Goal: Task Accomplishment & Management: Contribute content

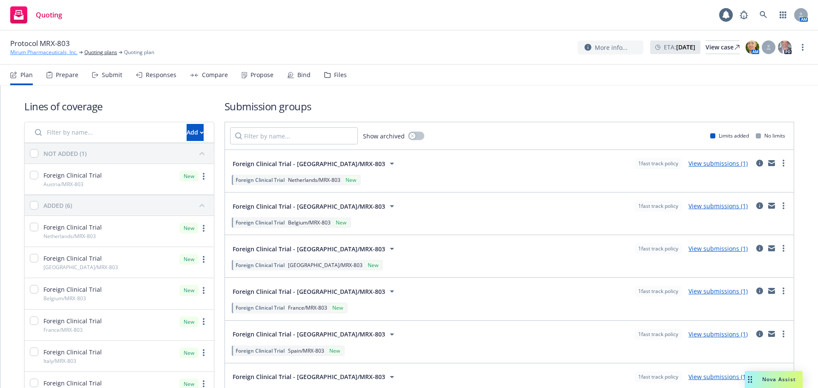
scroll to position [13, 0]
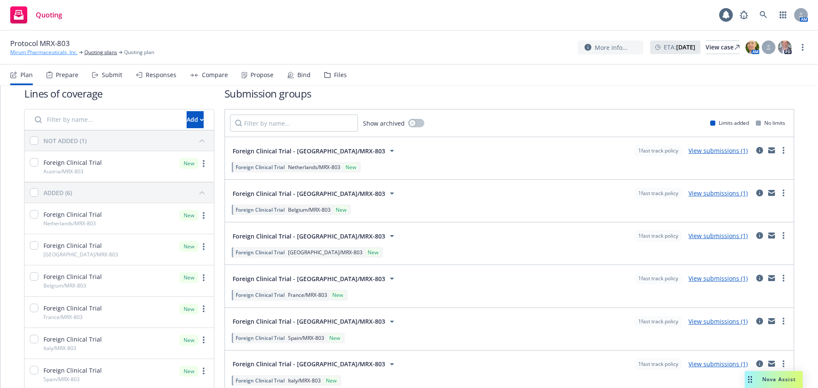
click at [44, 49] on link "Mirum Pharmaceuticals, Inc." at bounding box center [43, 53] width 67 height 8
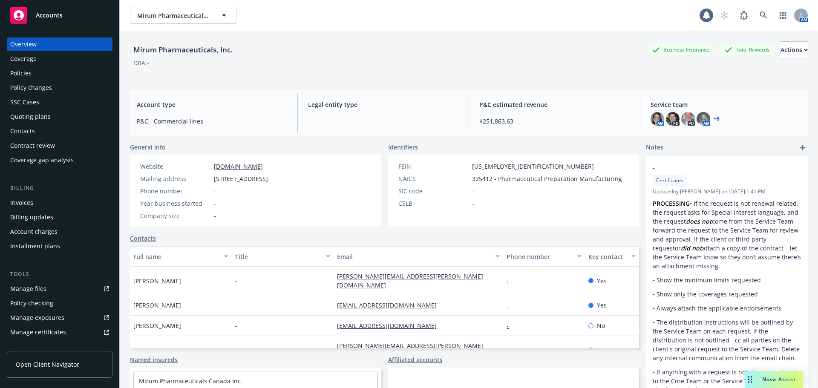
click at [48, 71] on div "Policies" at bounding box center [59, 73] width 99 height 14
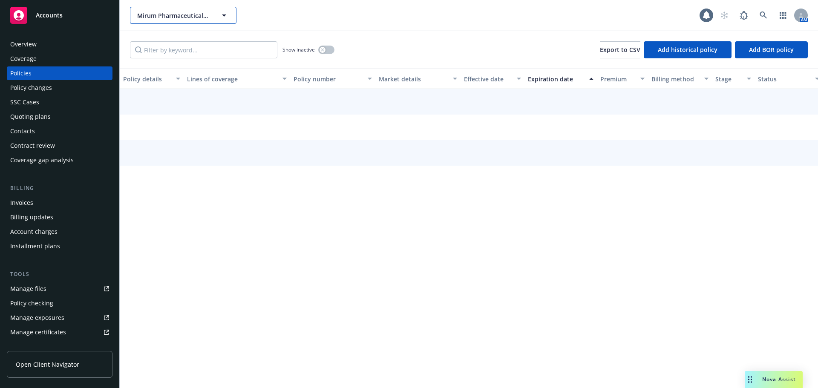
click at [166, 17] on span "Mirum Pharmaceuticals, Inc." at bounding box center [174, 15] width 74 height 9
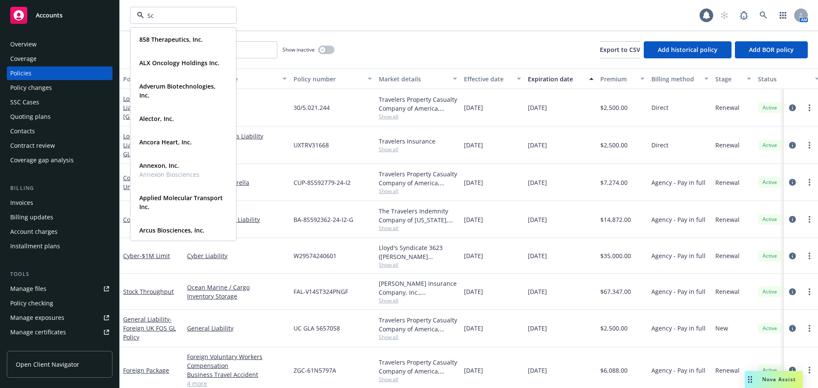
type input "S"
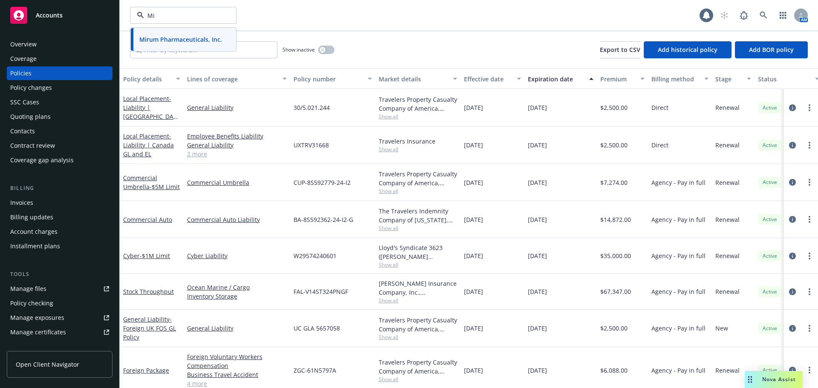
type input "M"
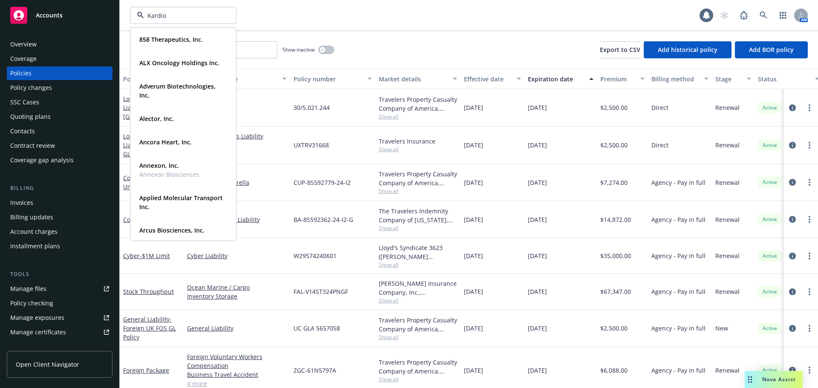
type input "Kardion"
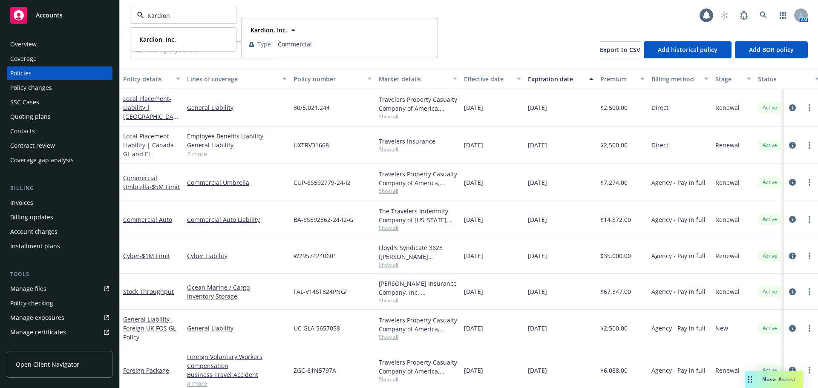
click at [181, 41] on div "Kardion, Inc." at bounding box center [183, 39] width 95 height 12
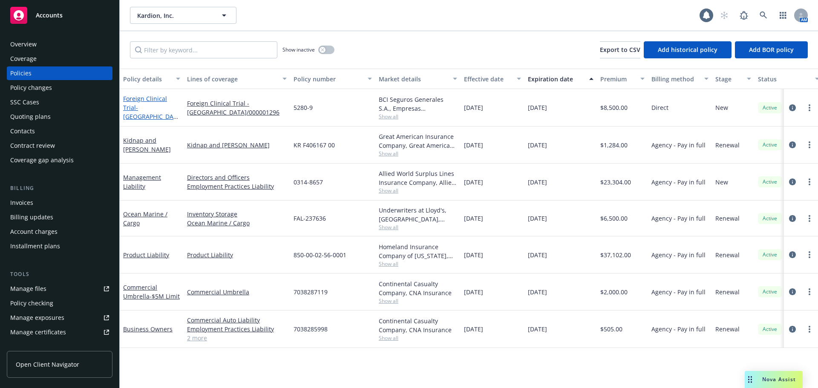
click at [158, 115] on span "- [GEOGRAPHIC_DATA]/000001296" at bounding box center [150, 117] width 55 height 26
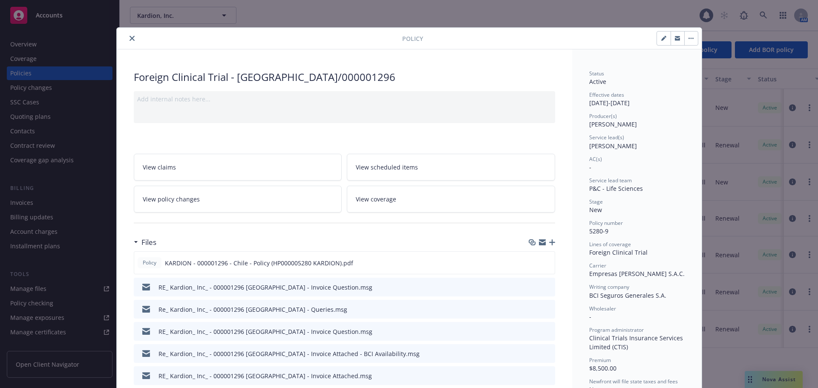
click at [551, 244] on icon "button" at bounding box center [552, 243] width 6 height 6
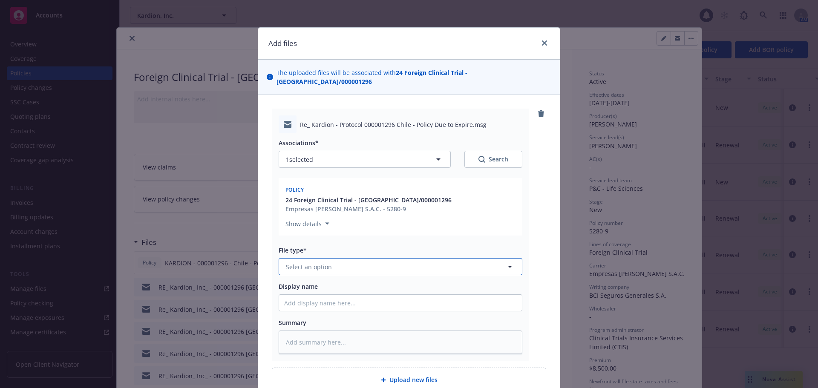
click at [344, 258] on button "Select an option" at bounding box center [401, 266] width 244 height 17
type input "em"
click at [328, 302] on div "Email" at bounding box center [400, 313] width 243 height 23
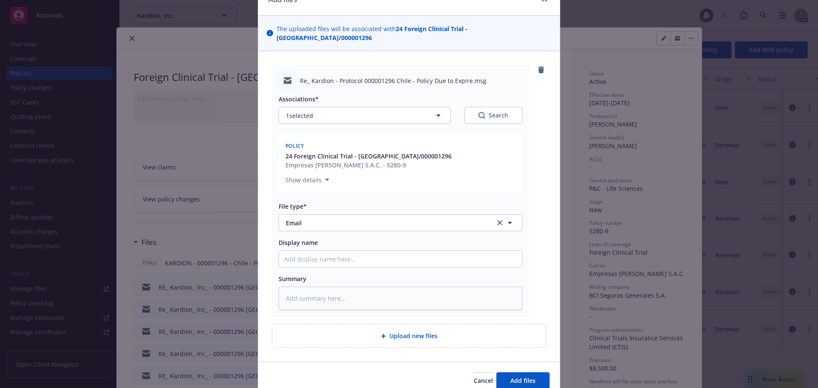
scroll to position [74, 0]
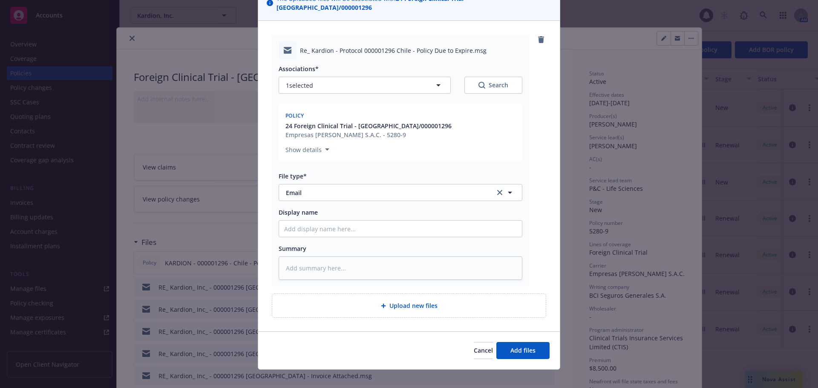
type textarea "x"
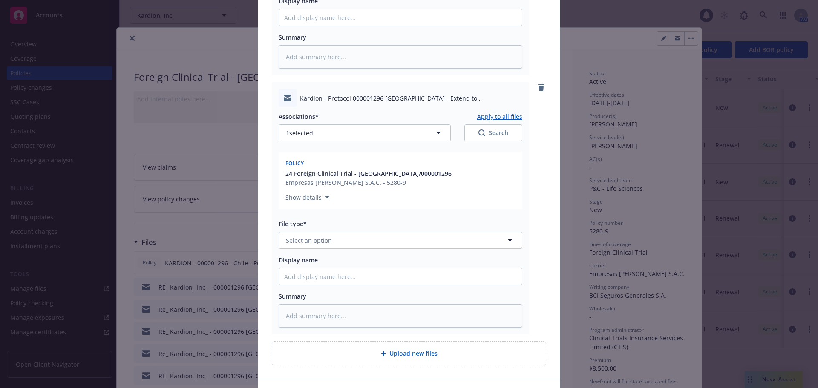
scroll to position [287, 0]
click at [346, 230] on button "Select an option" at bounding box center [401, 238] width 244 height 17
type input "em"
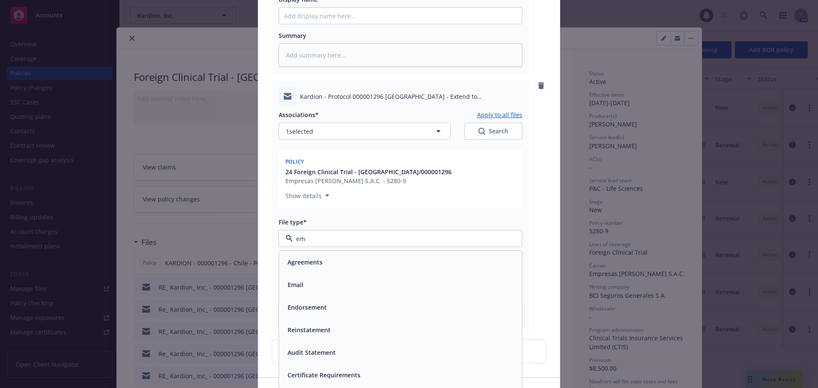
click at [342, 279] on div "Email" at bounding box center [400, 285] width 233 height 12
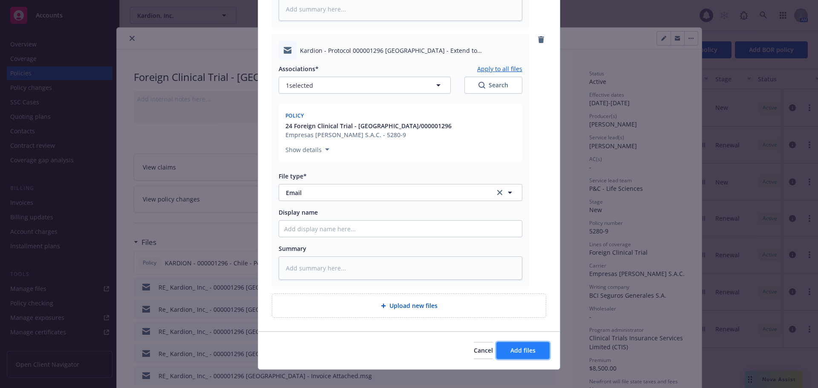
click at [533, 342] on button "Add files" at bounding box center [523, 350] width 53 height 17
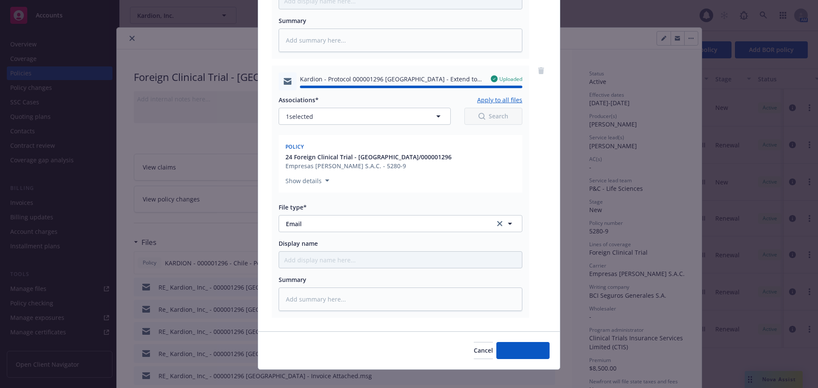
type textarea "x"
